Goal: Answer question/provide support: Share knowledge or assist other users

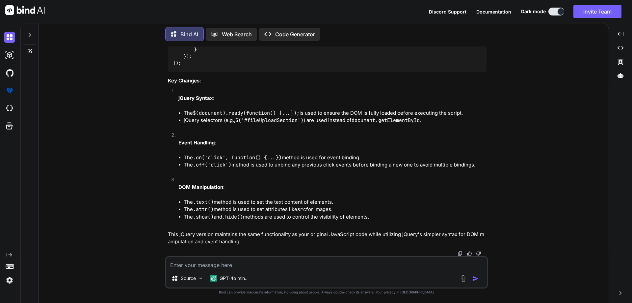
scroll to position [3131, 0]
click at [32, 49] on icon at bounding box center [30, 50] width 3 height 3
type textarea "x"
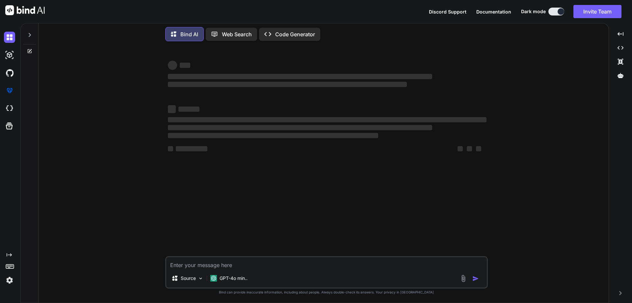
scroll to position [0, 0]
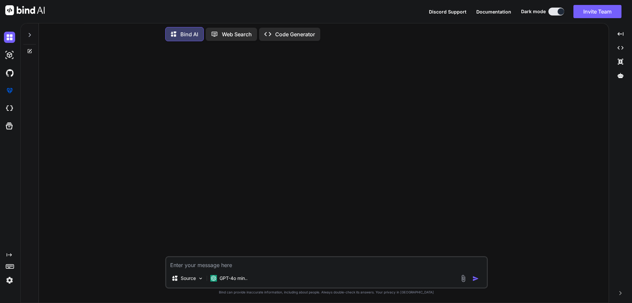
click at [241, 264] on textarea at bounding box center [326, 263] width 321 height 12
paste textarea "// Application state // Application state let currentStep = 1; let currentSubSt…"
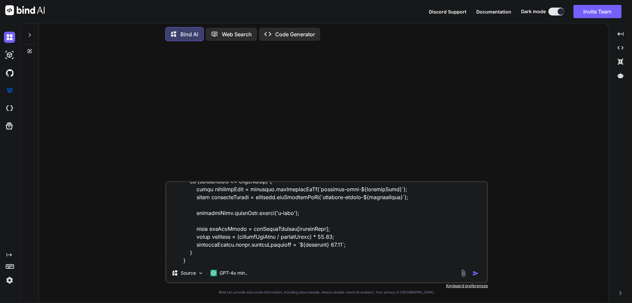
scroll to position [2853, 0]
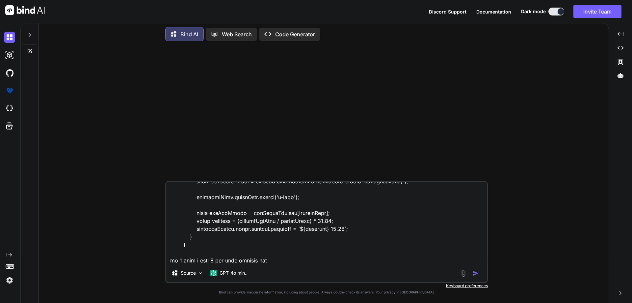
type textarea "// Application state // Application state let currentStep = 1; let currentSubSt…"
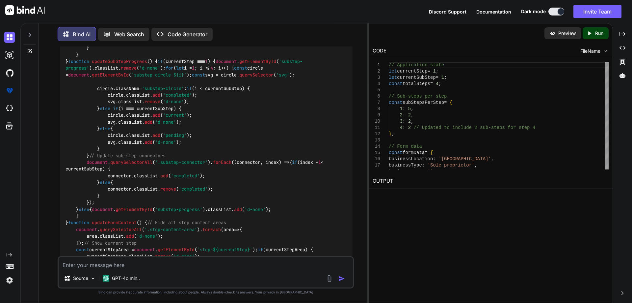
scroll to position [1280, 0]
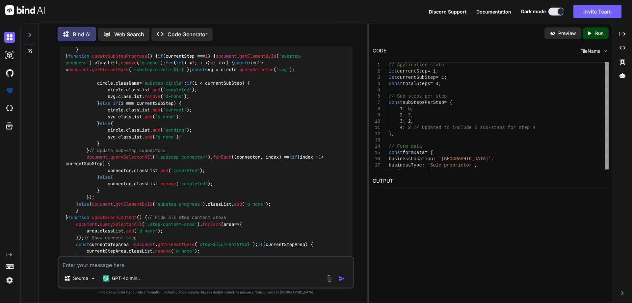
drag, startPoint x: 95, startPoint y: 122, endPoint x: 151, endPoint y: 122, distance: 55.6
copy code "currentSubStep++;"
drag, startPoint x: 83, startPoint y: 67, endPoint x: 133, endPoint y: 127, distance: 78.1
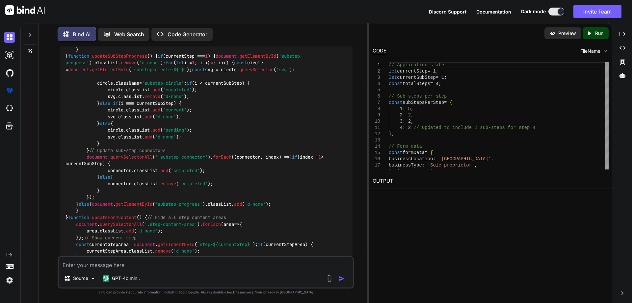
copy code "if (currentSubStep == 2 ) { if (step) { currentSubStep++; step = false ; } else…"
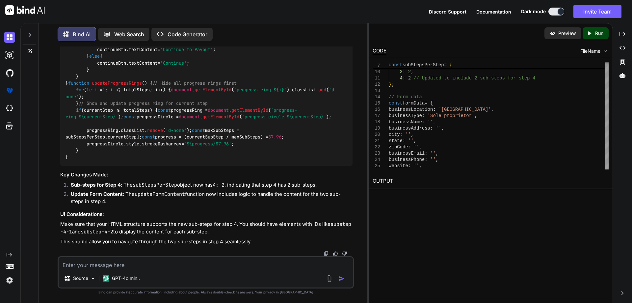
scroll to position [2615, 0]
click at [161, 266] on textarea at bounding box center [206, 263] width 294 height 12
paste textarea "<div class="common-bg"> <div class="header d-flex align-items-center py-3 px-4"…"
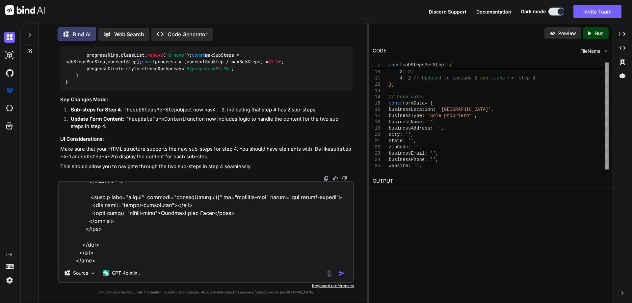
scroll to position [9286, 0]
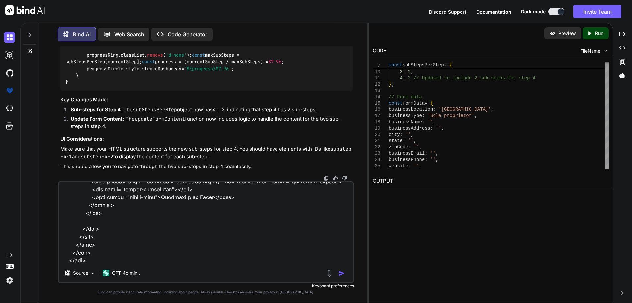
type textarea "<div class="common-bg"> <div class="header d-flex align-items-center py-3 px-4"…"
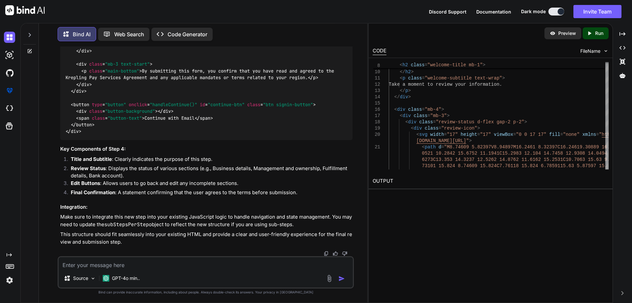
scroll to position [4800, 0]
drag, startPoint x: 78, startPoint y: 96, endPoint x: 121, endPoint y: 96, distance: 43.1
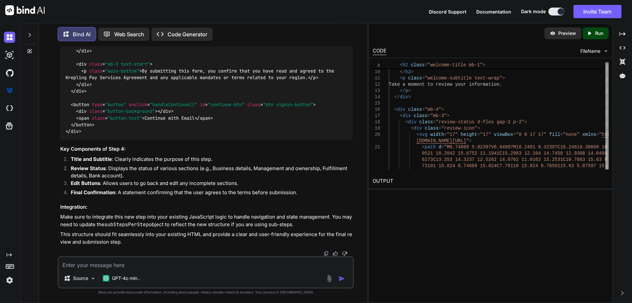
drag, startPoint x: 115, startPoint y: 150, endPoint x: 165, endPoint y: 150, distance: 50.7
copy span "fulfillment-details"
drag, startPoint x: 92, startPoint y: 183, endPoint x: 167, endPoint y: 185, distance: 75.4
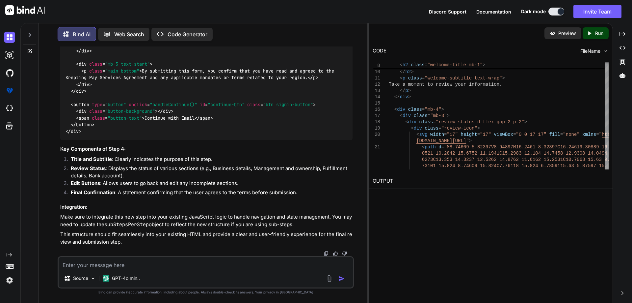
copy code "Your fulfillment process"
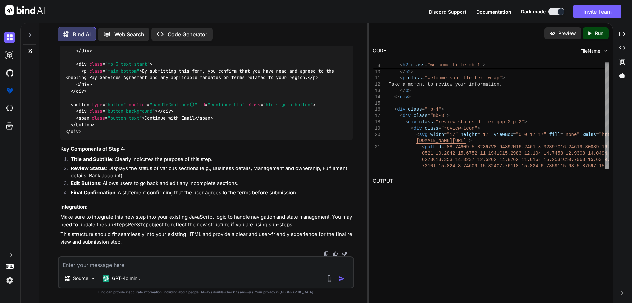
copy code "Incomplete"
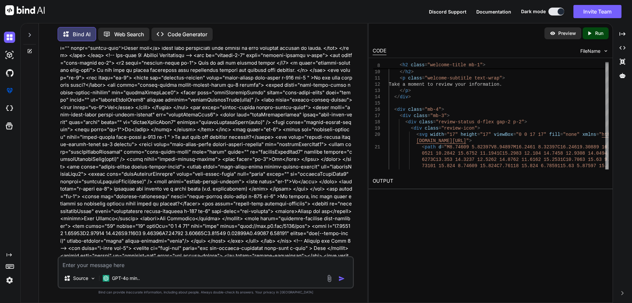
scroll to position [2701, 0]
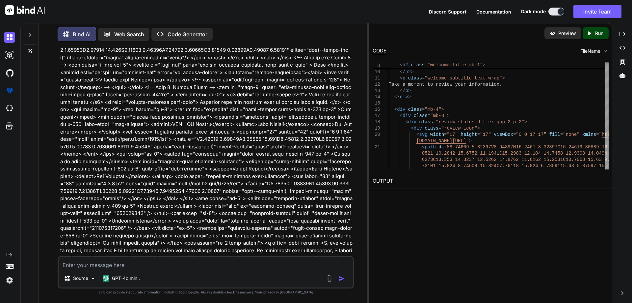
scroll to position [2931, 0]
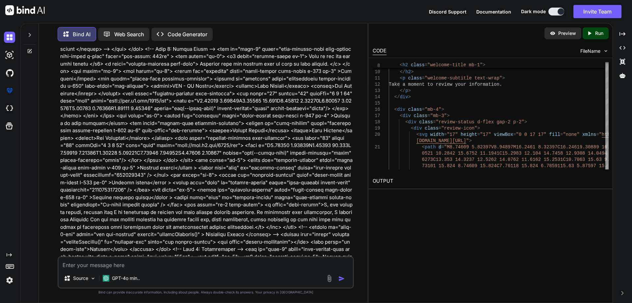
click at [165, 262] on textarea at bounding box center [206, 263] width 294 height 12
paste textarea "// Application state // Application state let currentStep = 1; let currentSubSt…"
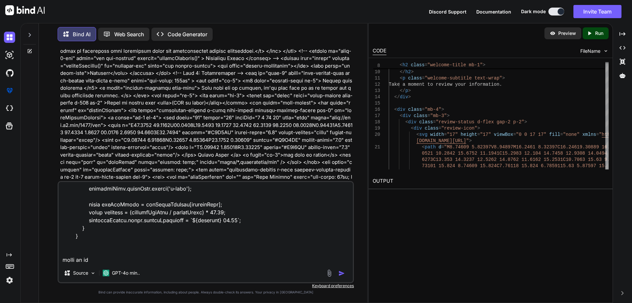
scroll to position [3129, 0]
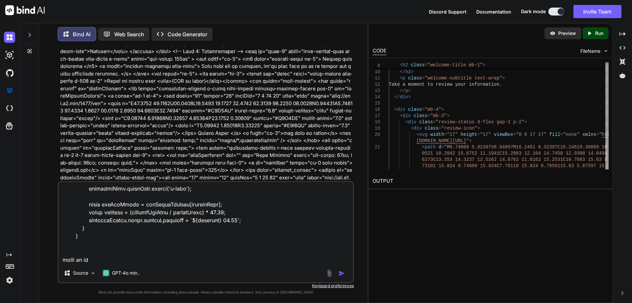
paste textarea "<!DOCTYPE html> <html lang="en"> <head> <meta charset="UTF-8" /> <meta name="vi…"
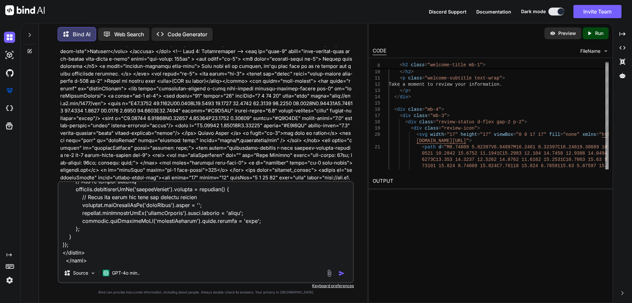
scroll to position [12795, 0]
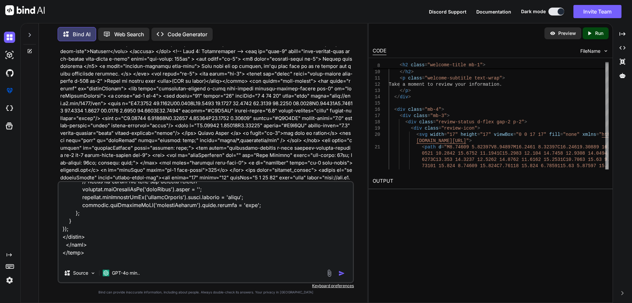
type textarea "// Application state // Application state let currentStep = 1; let currentSubSt…"
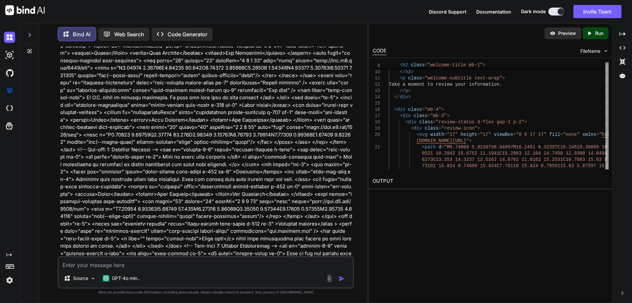
scroll to position [5965, 0]
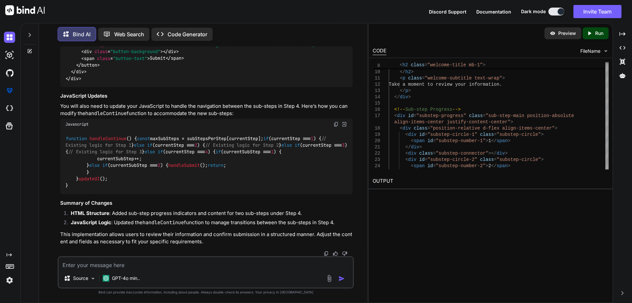
scroll to position [8599, 0]
click at [172, 264] on textarea at bounding box center [206, 263] width 294 height 12
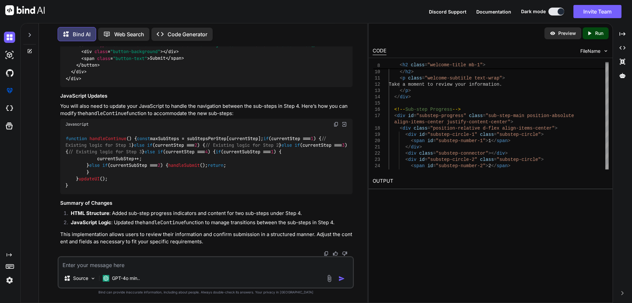
type textarea "i"
type textarea "x"
type textarea "i"
type textarea "x"
type textarea "i d"
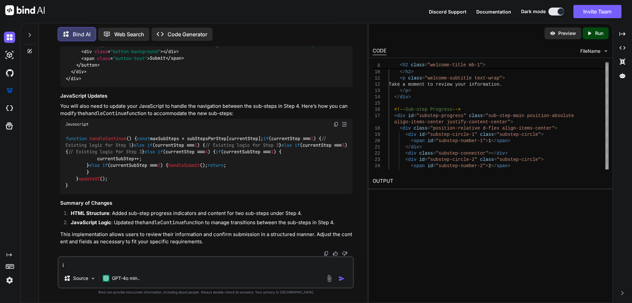
type textarea "x"
type textarea "i do"
type textarea "x"
type textarea "i don"
type textarea "x"
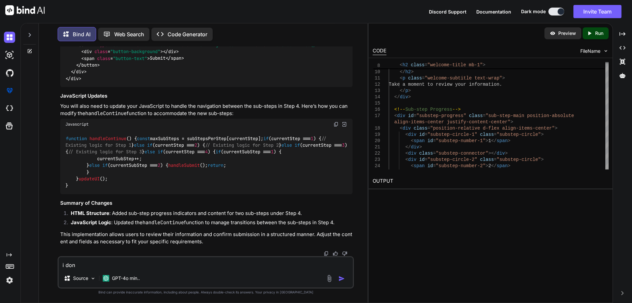
type textarea "i dont"
type textarea "x"
type textarea "i dont"
type textarea "x"
type textarea "i dont n"
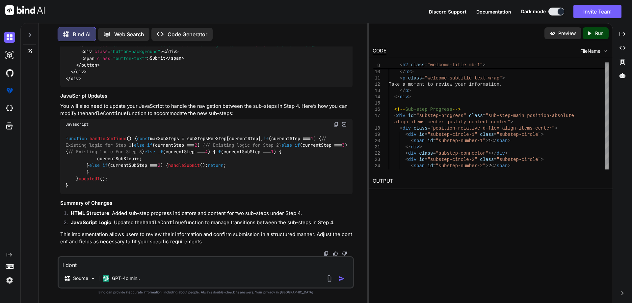
type textarea "x"
type textarea "i dont ne"
type textarea "x"
type textarea "i dont nee"
type textarea "x"
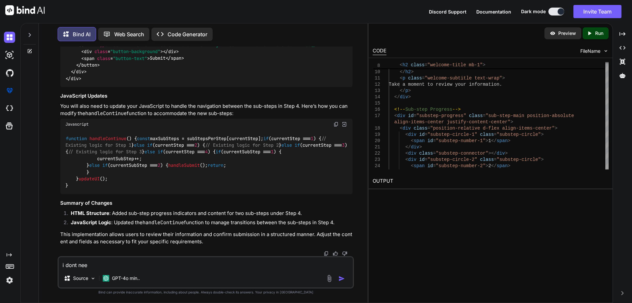
type textarea "i dont need"
type textarea "x"
type textarea "i dont need"
type textarea "x"
type textarea "i dont need a"
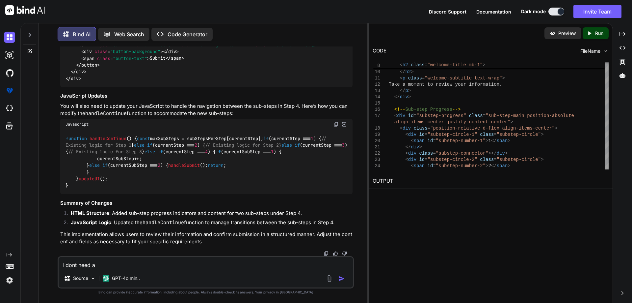
type textarea "x"
type textarea "i dont need an"
type textarea "x"
type textarea "i dont need any"
type textarea "x"
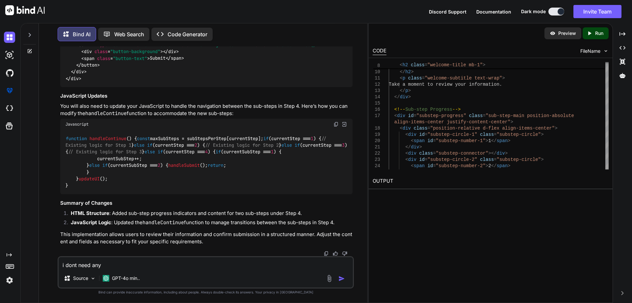
type textarea "i dont need any"
type textarea "x"
type textarea "i dont need any p"
type textarea "x"
type textarea "i dont need any pr"
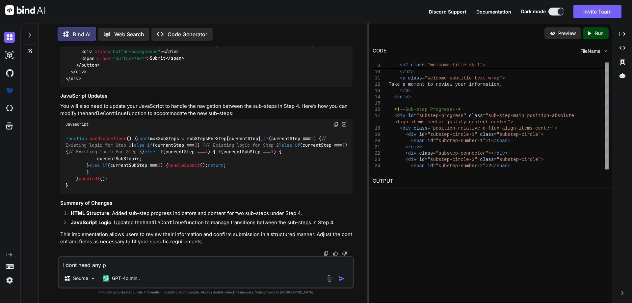
type textarea "x"
type textarea "i dont need any pro"
type textarea "x"
type textarea "i dont need any prog"
type textarea "x"
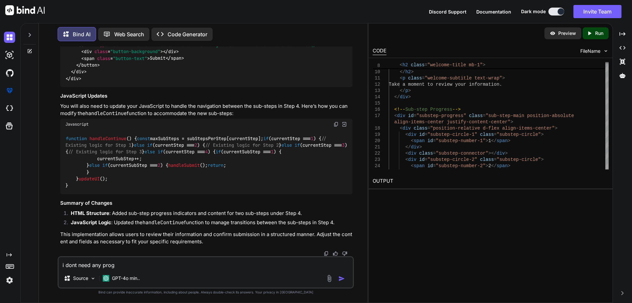
type textarea "i dont need any progr"
type textarea "x"
type textarea "i dont need any progrs"
type textarea "x"
type textarea "i dont need any progrss"
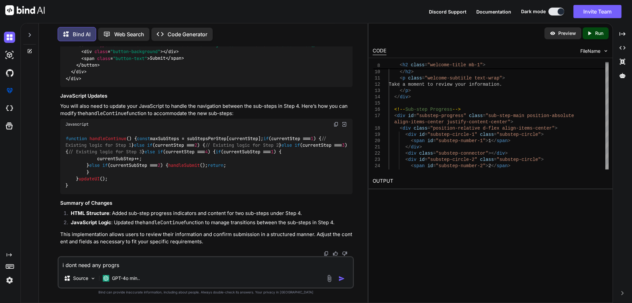
type textarea "x"
type textarea "i dont need any progrss"
type textarea "x"
type textarea "i dont need any progrss a"
type textarea "x"
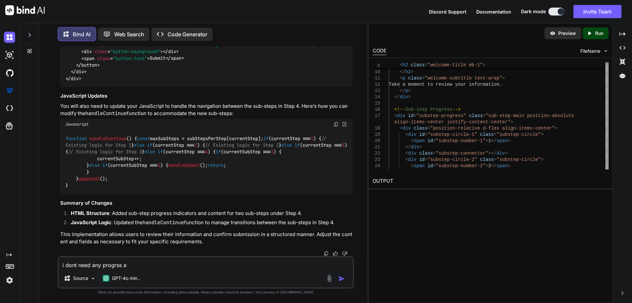
type textarea "i dont need any progrss an"
type textarea "x"
type textarea "i dont need any progrss and"
type textarea "x"
type textarea "i dont need any progrss and"
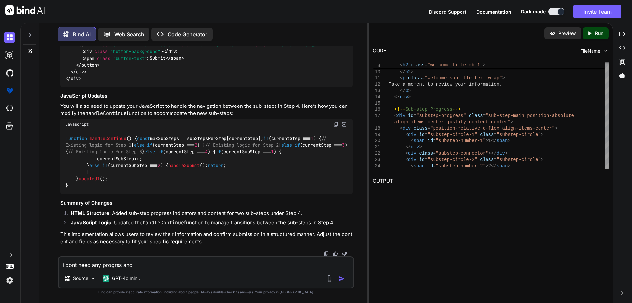
type textarea "x"
type textarea "i dont need any progrss and a"
type textarea "x"
type textarea "i dont need any progrss and al"
type textarea "x"
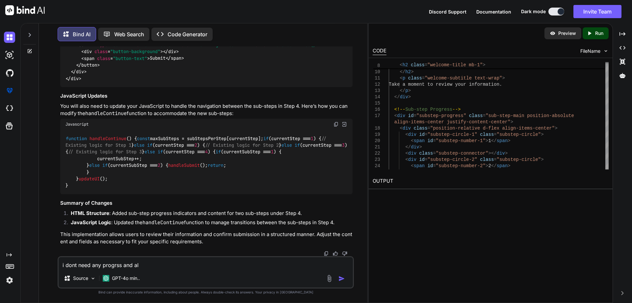
type textarea "i dont need any progrss and all"
type textarea "x"
type textarea "i dont need any progrss and all"
type textarea "x"
type textarea "i dont need any progrss and all f"
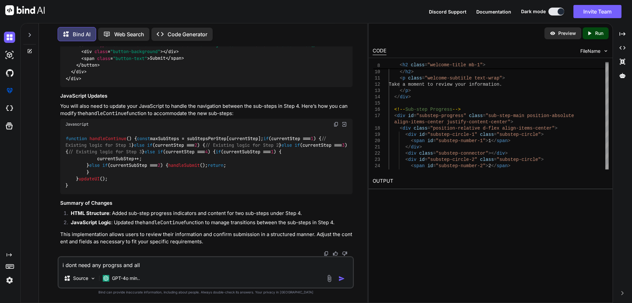
type textarea "x"
type textarea "i dont need any progrss and all fo"
type textarea "x"
type textarea "i dont need any progrss and all for"
type textarea "x"
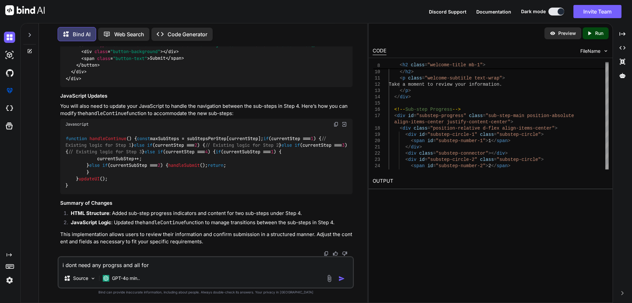
type textarea "i dont need any progrss and all for"
type textarea "x"
type textarea "i dont need any progrss and all for 4"
type textarea "x"
type textarea "i dont need any progrss and all for 4"
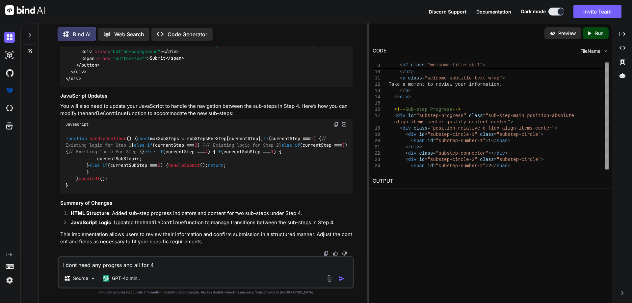
type textarea "x"
type textarea "i dont need any progrss and all for 4 s"
type textarea "x"
type textarea "i dont need any progrss and all for 4 su"
type textarea "x"
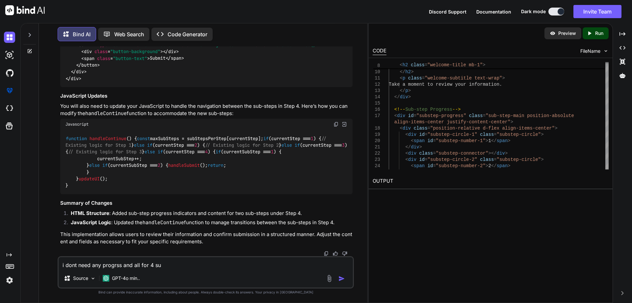
type textarea "i dont need any progrss and all for 4 sub"
type textarea "x"
type textarea "i dont need any progrss and all for 4 sub"
type textarea "x"
type textarea "i dont need any progrss and all for 4 sub s"
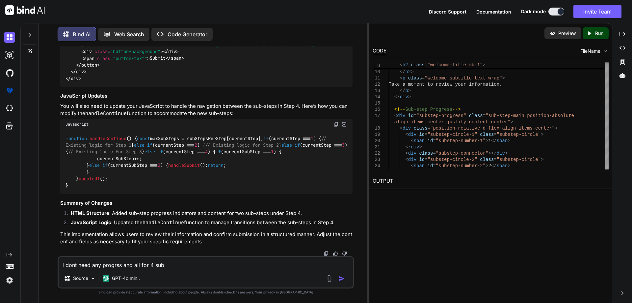
type textarea "x"
type textarea "i dont need any progrss and all for 4 sub st"
type textarea "x"
type textarea "i dont need any progrss and all for 4 sub ste"
type textarea "x"
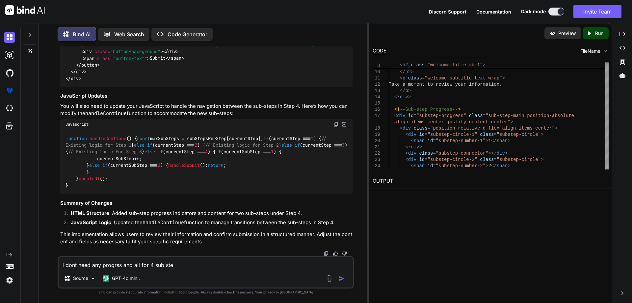
type textarea "i dont need any progrss and all for 4 sub step"
type textarea "x"
type textarea "i dont need any progrss and all for 4 sub step"
type textarea "x"
type textarea "i dont need any progrss and all for 4 sub step i"
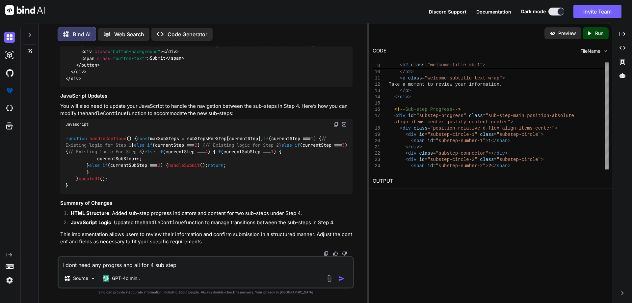
type textarea "x"
type textarea "i dont need any progrss and all for 4 sub step i"
type textarea "x"
type textarea "i dont need any progrss and all for 4 sub step i n"
type textarea "x"
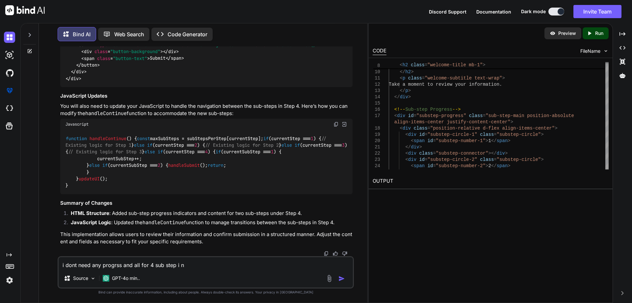
type textarea "i dont need any progrss and all for 4 sub step i ne"
type textarea "x"
type textarea "i dont need any progrss and all for 4 sub step i nee"
type textarea "x"
type textarea "i dont need any progrss and all for 4 sub step i need"
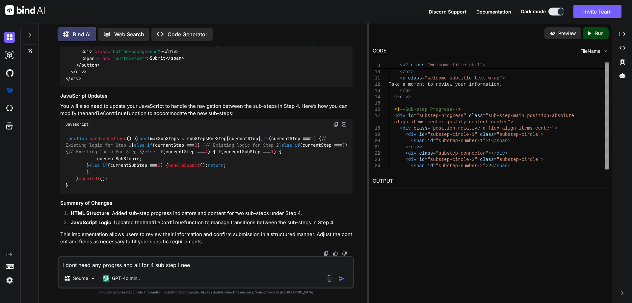
type textarea "x"
type textarea "i dont need any progrss and all for 4 sub step i need"
type textarea "x"
type textarea "i dont need any progrss and all for 4 sub step i need i"
type textarea "x"
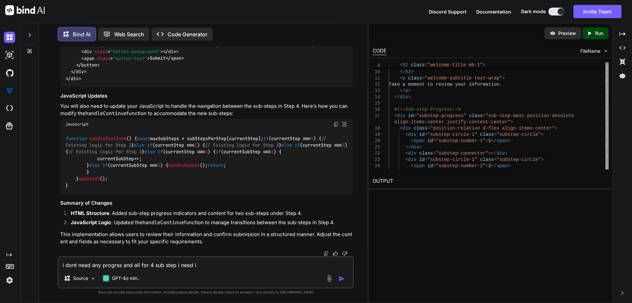
type textarea "i dont need any progrss and all for 4 sub step i need it"
type textarea "x"
type textarea "i dont need any progrss and all for 4 sub step i need it"
type textarea "x"
type textarea "i dont need any progrss and all for 4 sub step i need it w"
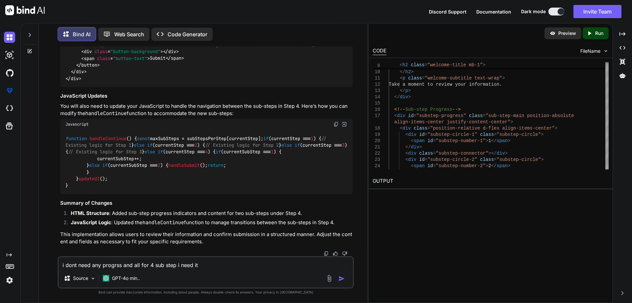
type textarea "x"
type textarea "i dont need any progrss and all for 4 sub step i need it we"
type textarea "x"
type textarea "i dont need any progrss and all for 4 sub step i need it w"
type textarea "x"
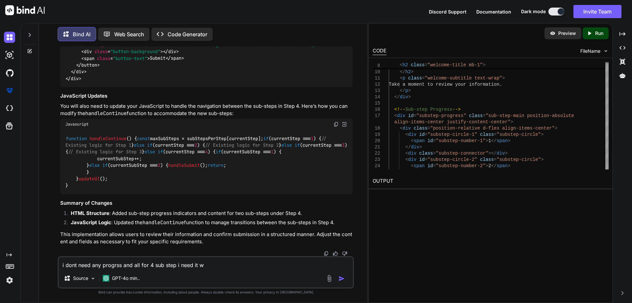
type textarea "i dont need any progrss and all for 4 sub step i need it wi"
type textarea "x"
type textarea "i dont need any progrss and all for 4 sub step i need it wil"
type textarea "x"
type textarea "i dont need any progrss and all for 4 sub step i need it will"
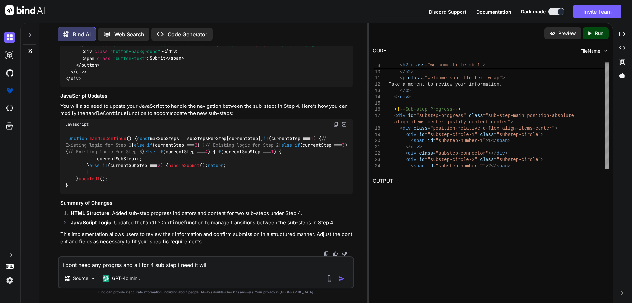
type textarea "x"
type textarea "i dont need any progrss and all for 4 sub step i need it will"
type textarea "x"
type textarea "i dont need any progrss and all for 4 sub step i need it will u"
type textarea "x"
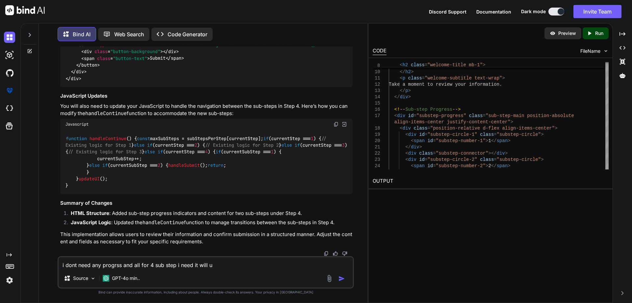
type textarea "i dont need any progrss and all for 4 sub step i need it will up"
type textarea "x"
type textarea "i dont need any progrss and all for 4 sub step i need it will upd"
type textarea "x"
type textarea "i dont need any progrss and all for 4 sub step i need it will upda"
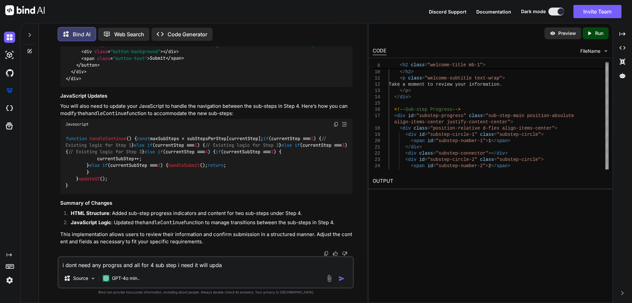
type textarea "x"
type textarea "i dont need any progrss and all for 4 sub step i need it will updae"
type textarea "x"
type textarea "i dont need any progrss and all for 4 sub step i need it will updae"
type textarea "x"
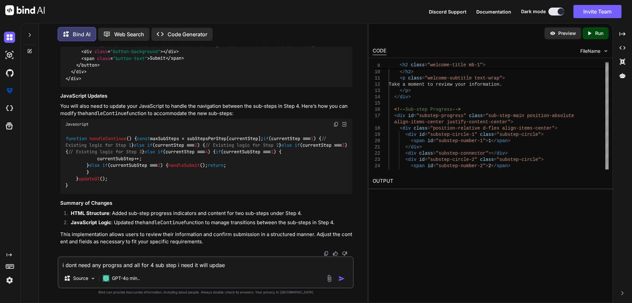
type textarea "i dont need any progrss and all for 4 sub step i need it will updae"
type textarea "x"
type textarea "i dont need any progrss and all for 4 sub step i need it will upda"
type textarea "x"
type textarea "i dont need any progrss and all for 4 sub step i need it will updat"
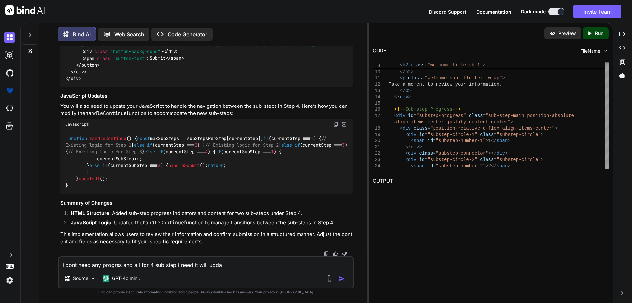
type textarea "x"
type textarea "i dont need any progrss and all for 4 sub step i need it will updat"
type textarea "x"
type textarea "i dont need any progrss and all for 4 sub step i need it will updat"
type textarea "x"
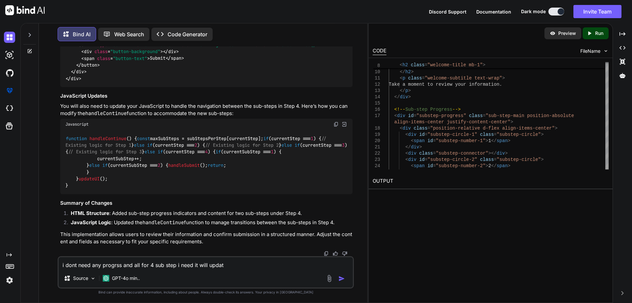
type textarea "i dont need any progrss and all for 4 sub step i need it will update"
type textarea "x"
type textarea "i dont need any progrss and all for 4 sub step i need it will update"
type textarea "x"
type textarea "i dont need any progrss and all for 4 sub step i need it will update i"
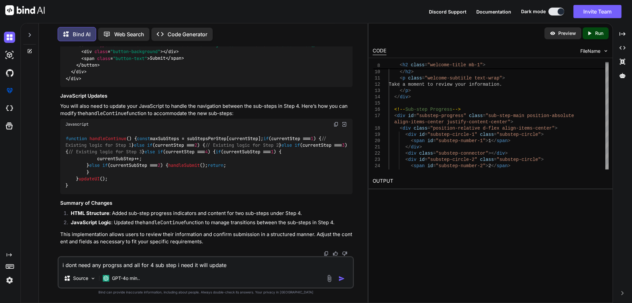
type textarea "x"
type textarea "i dont need any progrss and all for 4 sub step i need it will update in"
type textarea "x"
type textarea "i dont need any progrss and all for 4 sub step i need it will update in"
type textarea "x"
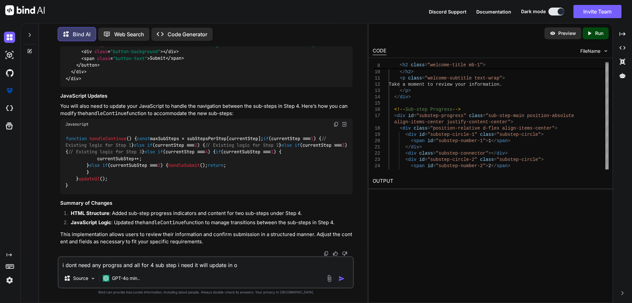
type textarea "i dont need any progrss and all for 4 sub step i need it will update in op"
type textarea "x"
type textarea "i dont need any progrss and all for 4 sub step i need it will update in opr"
type textarea "x"
type textarea "i dont need any progrss and all for 4 sub step i need it will update in op"
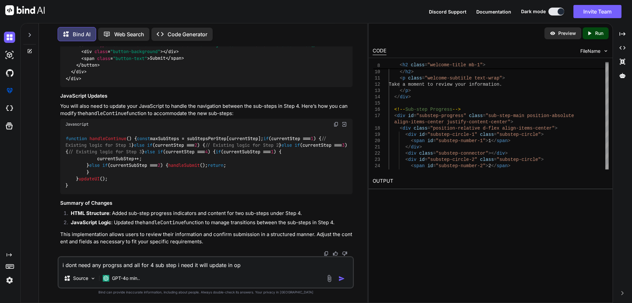
type textarea "x"
type textarea "i dont need any progrss and all for 4 sub step i need it will update in o"
type textarea "x"
type textarea "i dont need any progrss and all for 4 sub step i need it will update in"
type textarea "x"
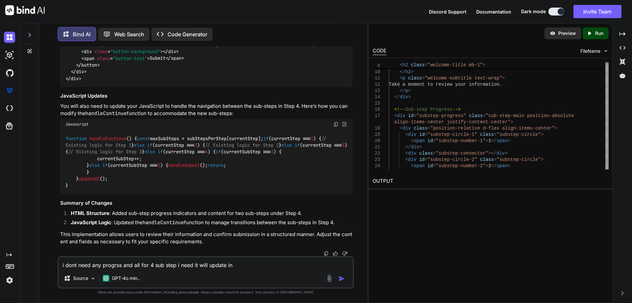
type textarea "i dont need any progrss and all for 4 sub step i need it will update in p"
type textarea "x"
type textarea "i dont need any progrss and all for 4 sub step i need it will update in pr"
type textarea "x"
type textarea "i dont need any progrss and all for 4 sub step i need it will update in pro"
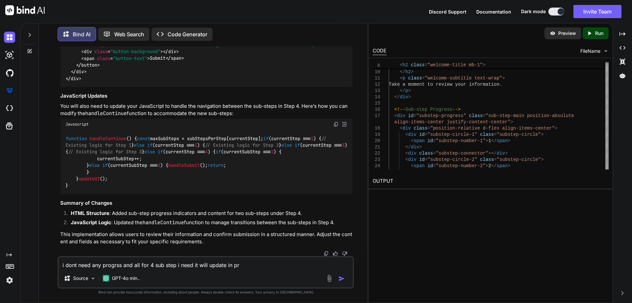
type textarea "x"
type textarea "i dont need any progrss and all for 4 sub step i need it will update in prov"
type textarea "x"
type textarea "i dont need any progrss and all for 4 sub step i need it will update in provi"
type textarea "x"
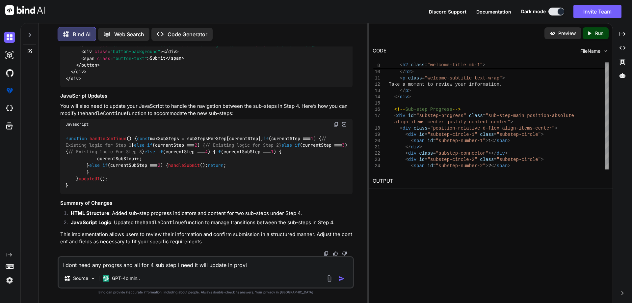
type textarea "i dont need any progrss and all for 4 sub step i need it will update in provid"
type textarea "x"
type textarea "i dont need any progrss and all for 4 sub step i need it will update in provide"
type textarea "x"
type textarea "i dont need any progrss and all for 4 sub step i need it will update in provided"
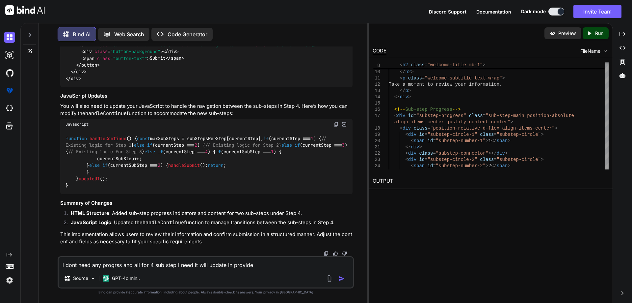
type textarea "x"
type textarea "i dont need any progrss and all for 4 sub step i need it will update in provided"
type textarea "x"
type textarea "i dont need any progrss and all for 4 sub step i need it will update in provide…"
type textarea "x"
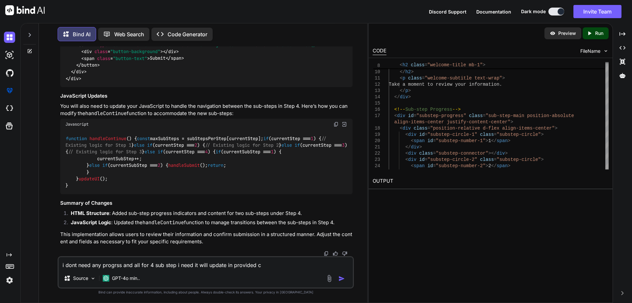
type textarea "i dont need any progrss and all for 4 sub step i need it will update in provide…"
type textarea "x"
type textarea "i dont need any progrss and all for 4 sub step i need it will update in provide…"
type textarea "x"
type textarea "i dont need any progrss and all for 4 sub step i need it will update in provide…"
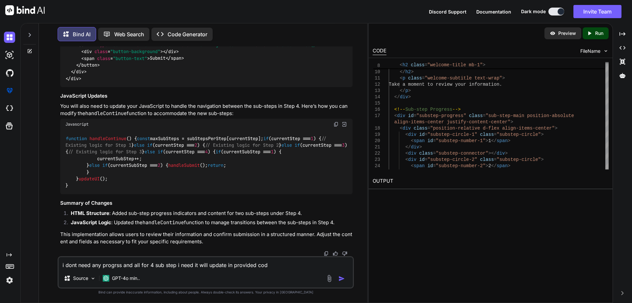
type textarea "x"
type textarea "i dont need any progrss and all for 4 sub step i need it will update in provide…"
type textarea "x"
type textarea "i dont need any progrss and all for 4 sub step i need it will update in provide…"
type textarea "x"
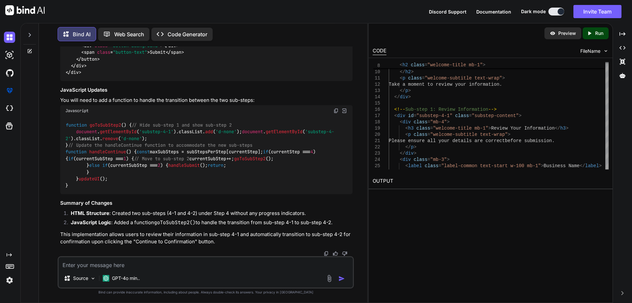
scroll to position [9838, 0]
drag, startPoint x: 63, startPoint y: 52, endPoint x: 108, endPoint y: 158, distance: 114.9
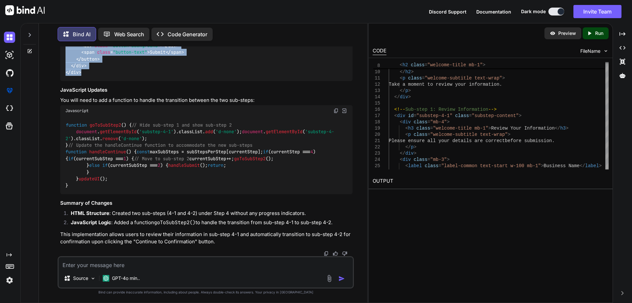
scroll to position [9410, 0]
drag, startPoint x: 91, startPoint y: 187, endPoint x: 56, endPoint y: 147, distance: 53.2
click at [56, 147] on div "You Bind AI To add two sub-steps to step 4 in your existing code, you will need…" at bounding box center [205, 174] width 323 height 256
copy code "<!-- Step 4: Review and Submit --> < div id = "step-4" class = "step-content-ar…"
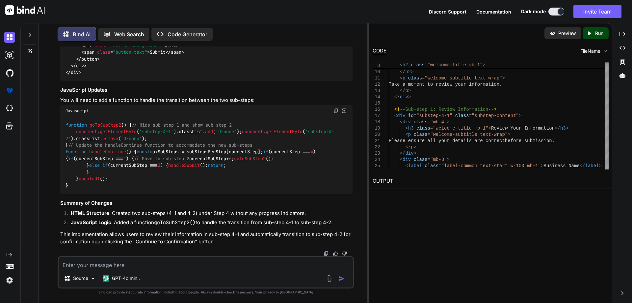
click at [108, 122] on span "goToSubStep2" at bounding box center [106, 125] width 32 height 6
copy span "goToSubStep2"
click at [113, 149] on span "handleContinue" at bounding box center [107, 152] width 37 height 6
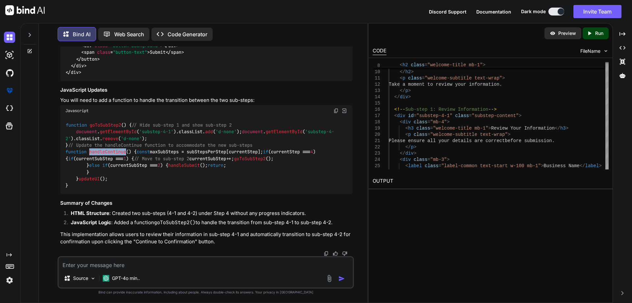
copy span "handleContinue"
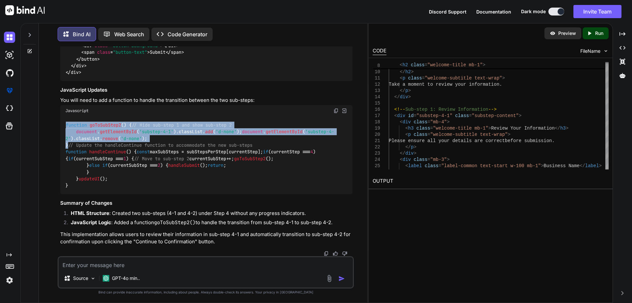
drag, startPoint x: 72, startPoint y: 99, endPoint x: 64, endPoint y: 69, distance: 30.5
click at [64, 116] on div "function goToSubStep2 ( ) { // Hide sub-step 1 and show sub-step 2 document . g…" at bounding box center [206, 155] width 292 height 78
copy code "function goToSubStep2 ( ) { // Hide sub-step 1 and show sub-step 2 document . g…"
drag, startPoint x: 72, startPoint y: 140, endPoint x: 89, endPoint y: 196, distance: 58.4
click at [89, 194] on div "function goToSubStep2 ( ) { // Hide sub-step 1 and show sub-step 2 document . g…" at bounding box center [206, 155] width 292 height 78
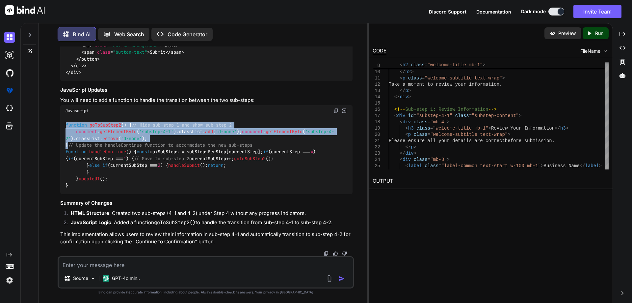
copy code "if (currentStep === 4 ) { if (currentSubStep === 1 ) { // Move to sub-step 2 cu…"
